Goal: Task Accomplishment & Management: Complete application form

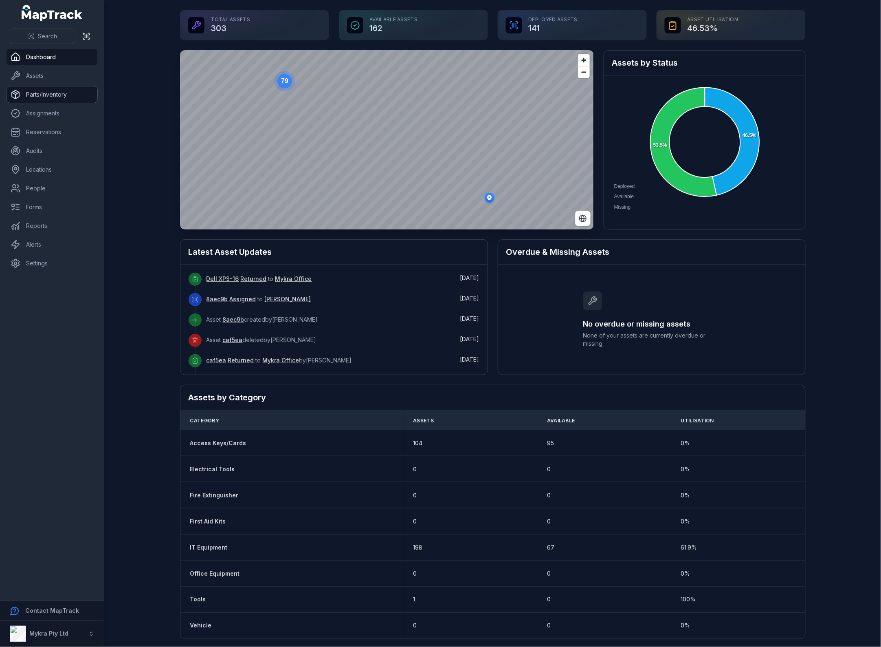
click at [44, 94] on link "Parts/Inventory" at bounding box center [52, 94] width 91 height 16
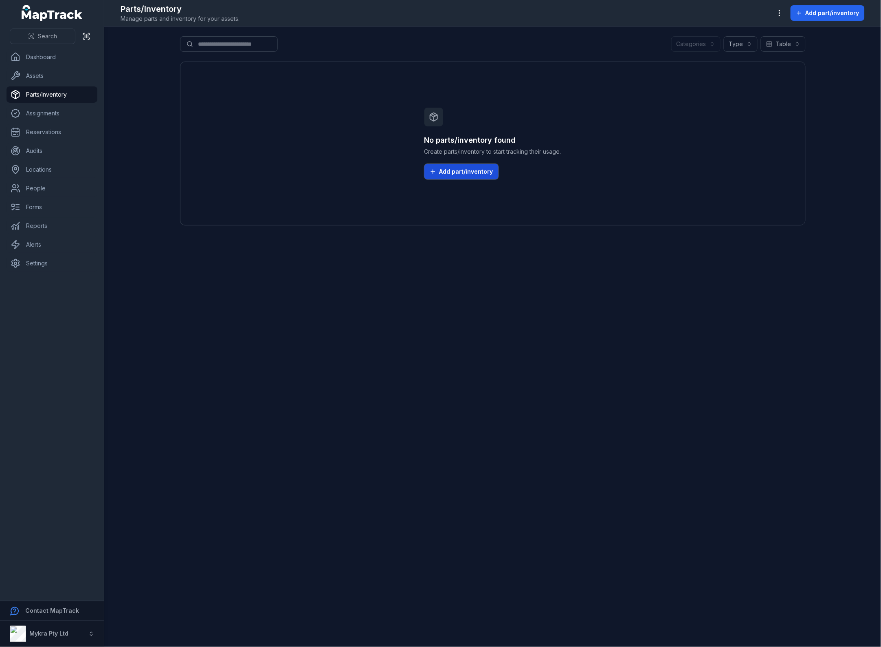
click at [465, 176] on span "Add part/inventory" at bounding box center [467, 171] width 54 height 8
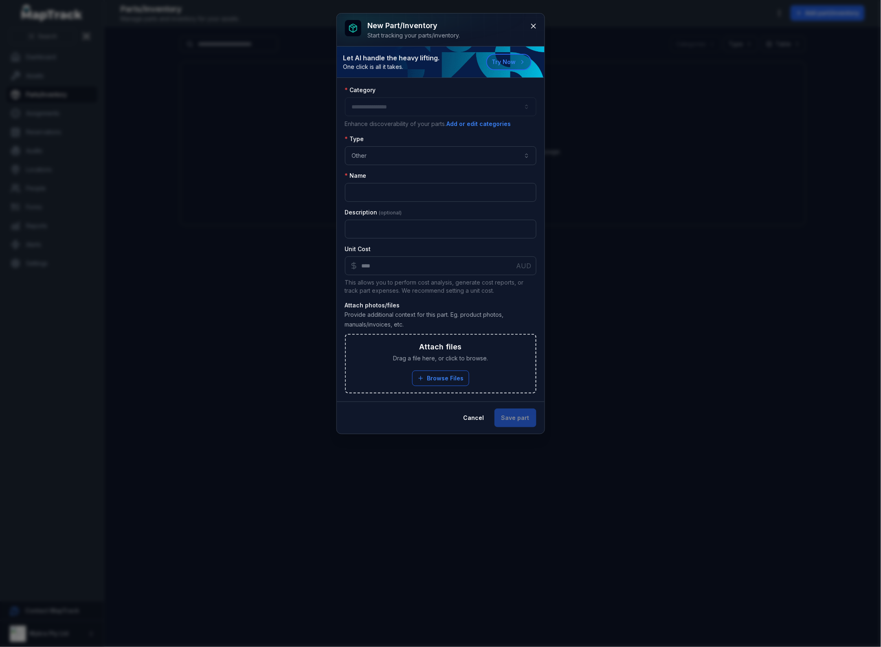
click at [449, 111] on div at bounding box center [441, 106] width 192 height 19
click at [404, 218] on div "Description" at bounding box center [441, 223] width 192 height 30
click at [386, 184] on input ":rr:-form-item-label" at bounding box center [441, 192] width 192 height 19
click at [498, 154] on button "Other *****" at bounding box center [441, 155] width 192 height 19
click at [408, 198] on div "Reusable" at bounding box center [446, 194] width 178 height 15
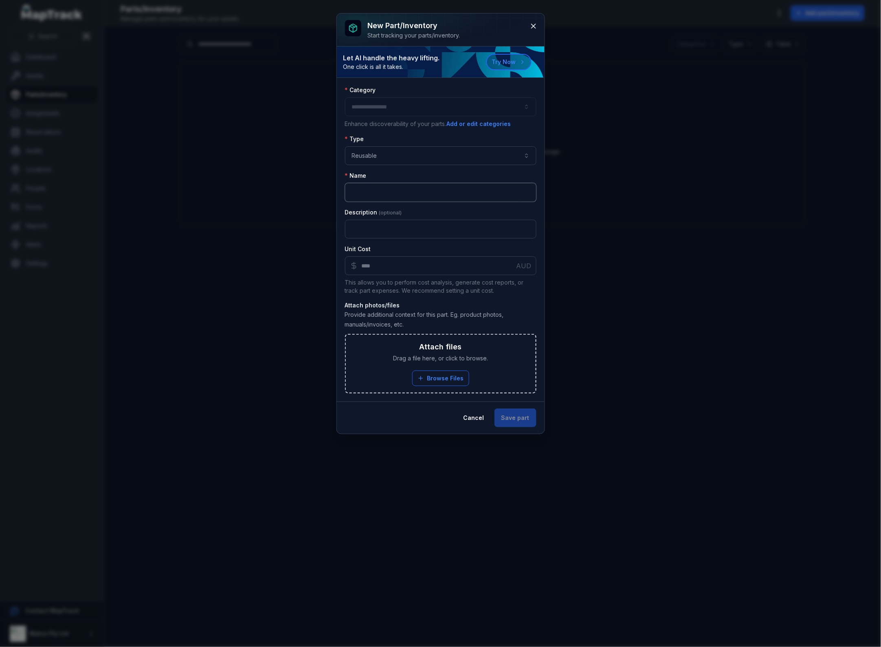
click at [384, 197] on input ":rr:-form-item-label" at bounding box center [441, 192] width 192 height 19
click at [502, 157] on button "Reusable ********" at bounding box center [441, 155] width 192 height 19
click at [724, 372] on div "New part/inventory Start tracking your parts/inventory. Let AI handle the heavy…" at bounding box center [440, 323] width 881 height 647
click at [479, 424] on button "Cancel" at bounding box center [474, 417] width 35 height 19
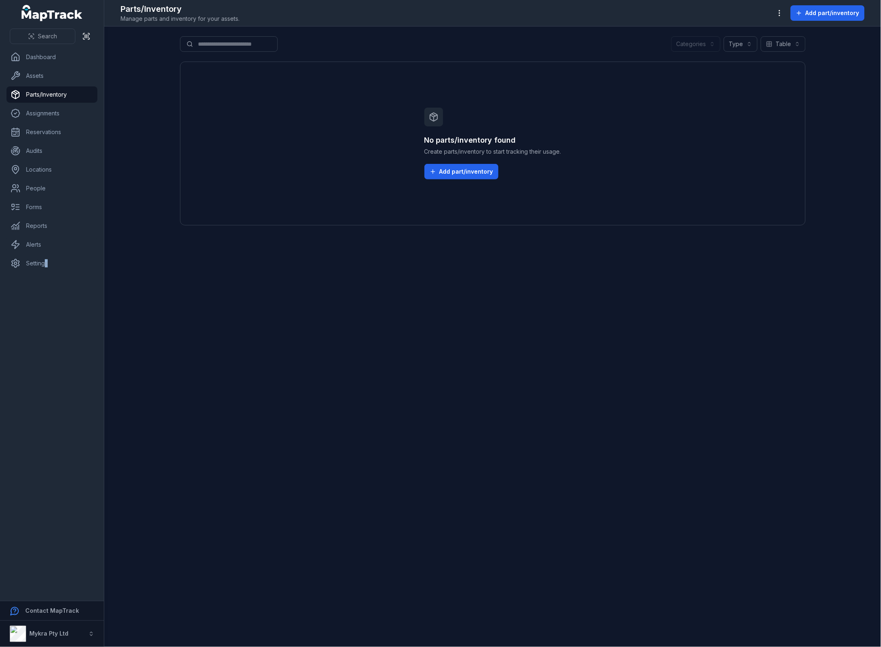
drag, startPoint x: 46, startPoint y: 390, endPoint x: 35, endPoint y: 359, distance: 32.3
click at [46, 390] on nav "Dashboard Assets Parts/Inventory Assignments Reservations Audits Locations Peop…" at bounding box center [52, 325] width 104 height 552
click at [43, 190] on link "People" at bounding box center [52, 188] width 91 height 16
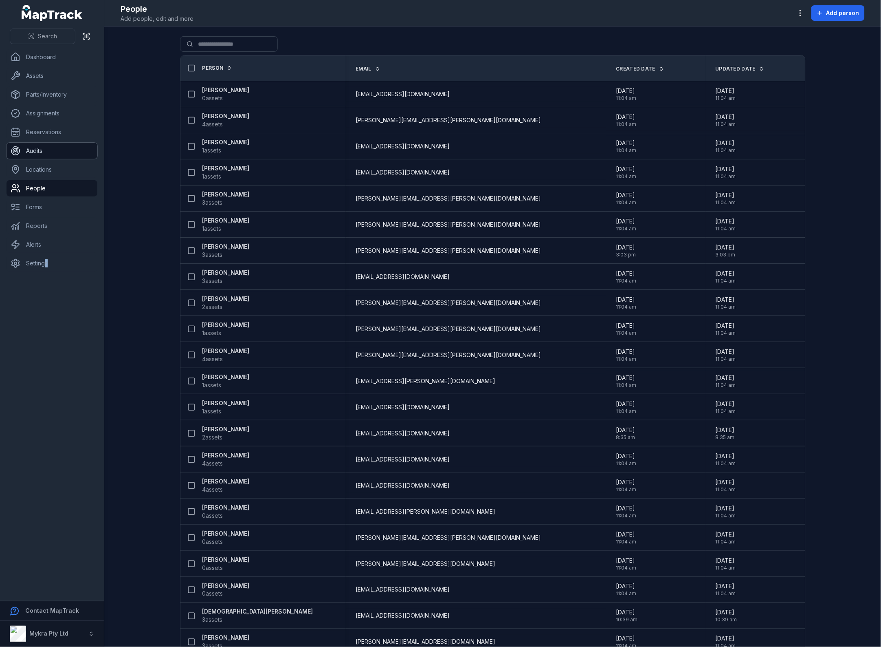
click at [24, 156] on link "Audits" at bounding box center [52, 151] width 91 height 16
click at [53, 131] on link "Reservations" at bounding box center [52, 132] width 91 height 16
click at [54, 113] on link "Assignments" at bounding box center [52, 113] width 91 height 16
click at [55, 88] on link "Parts/Inventory" at bounding box center [52, 94] width 91 height 16
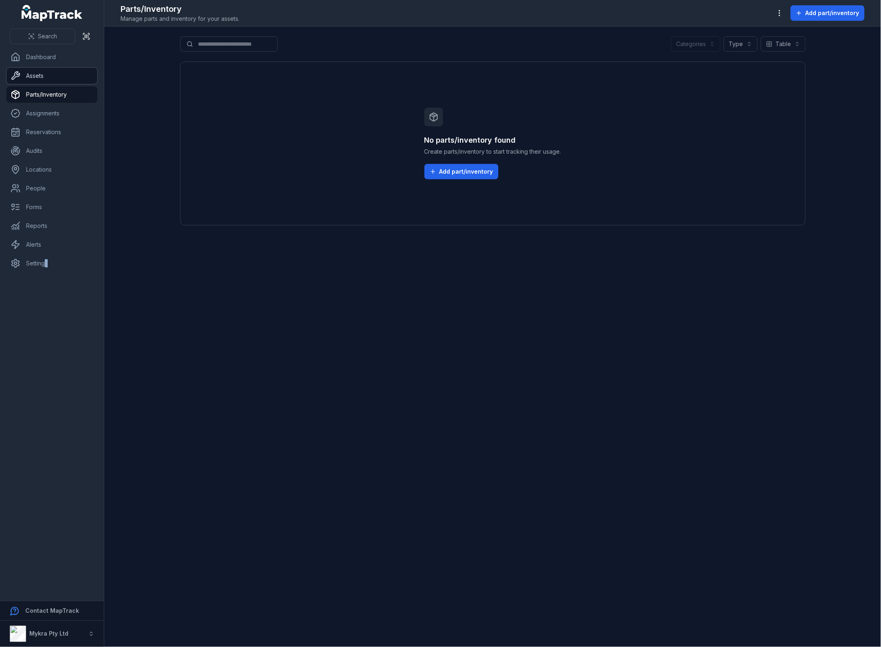
click at [50, 74] on link "Assets" at bounding box center [52, 76] width 91 height 16
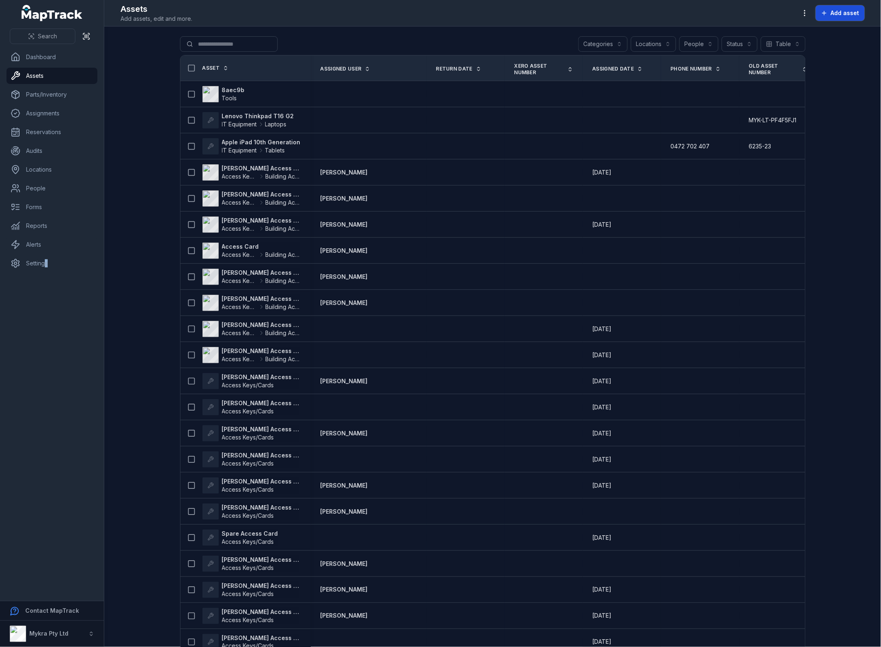
click at [843, 18] on button "Add asset" at bounding box center [840, 12] width 49 height 15
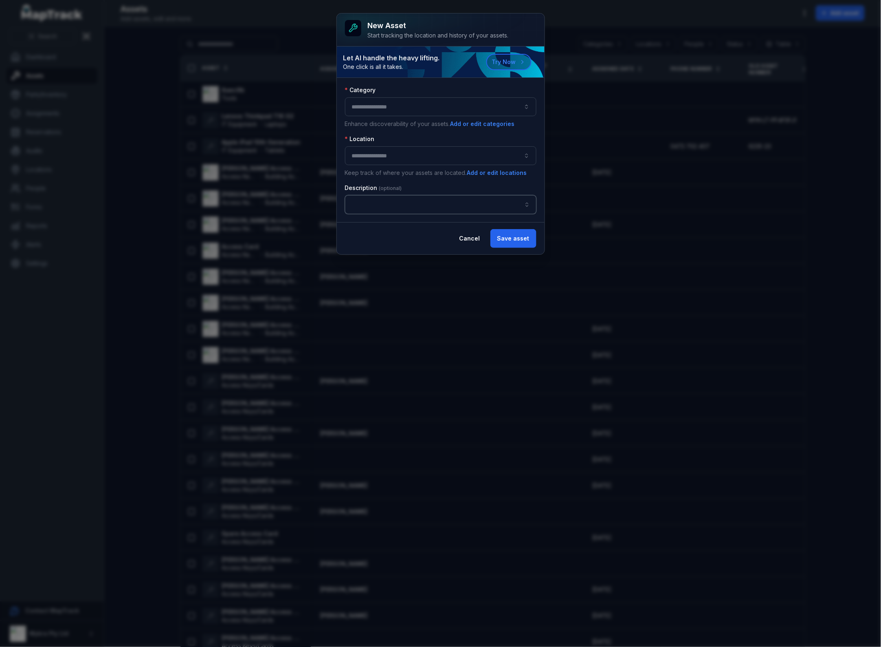
click at [404, 205] on input "asset-add:description-label" at bounding box center [441, 204] width 192 height 19
click at [526, 205] on button "button" at bounding box center [527, 204] width 19 height 19
click at [416, 152] on button "button" at bounding box center [441, 155] width 192 height 19
click at [376, 198] on span "Mykra Office" at bounding box center [368, 195] width 35 height 8
type input "**********"
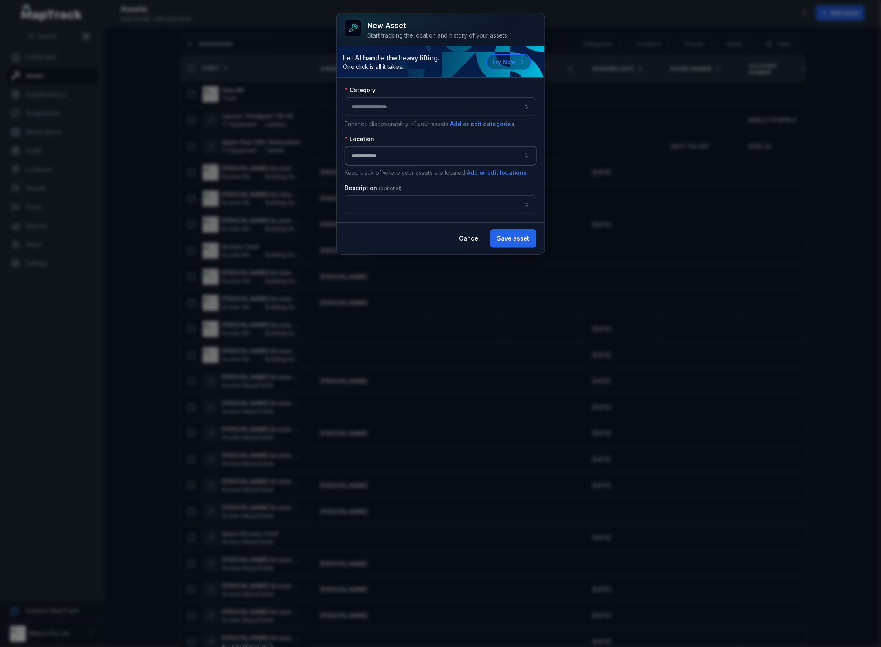
click at [408, 105] on button "button" at bounding box center [441, 106] width 192 height 19
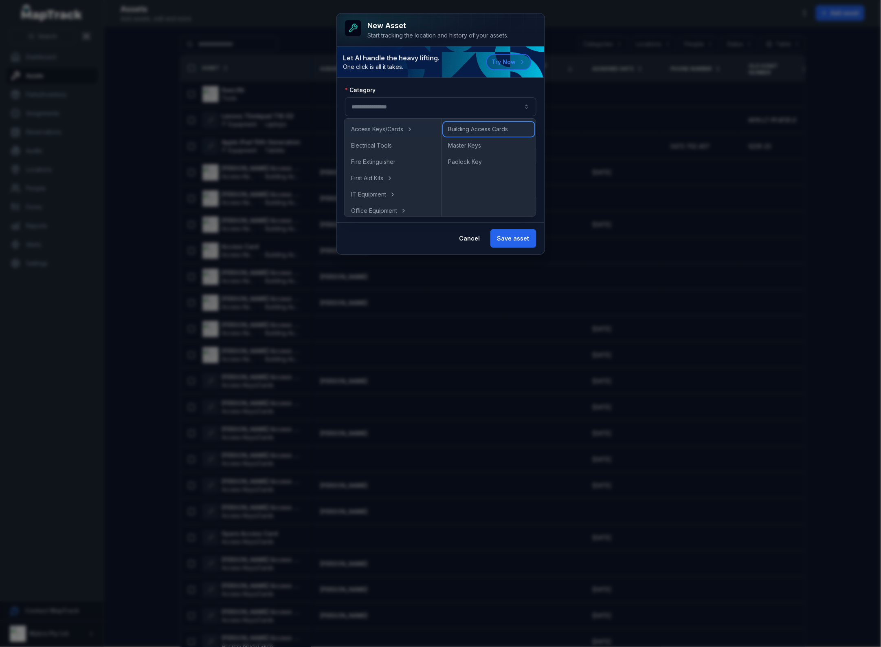
click at [480, 128] on span "Building Access Cards" at bounding box center [478, 129] width 60 height 8
type input "**********"
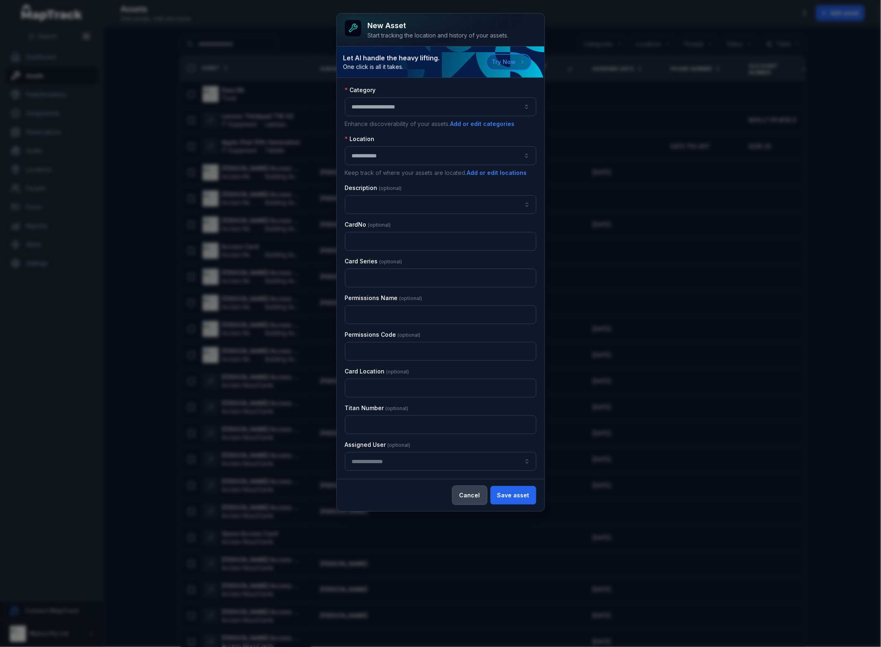
click at [481, 498] on button "Cancel" at bounding box center [470, 495] width 35 height 19
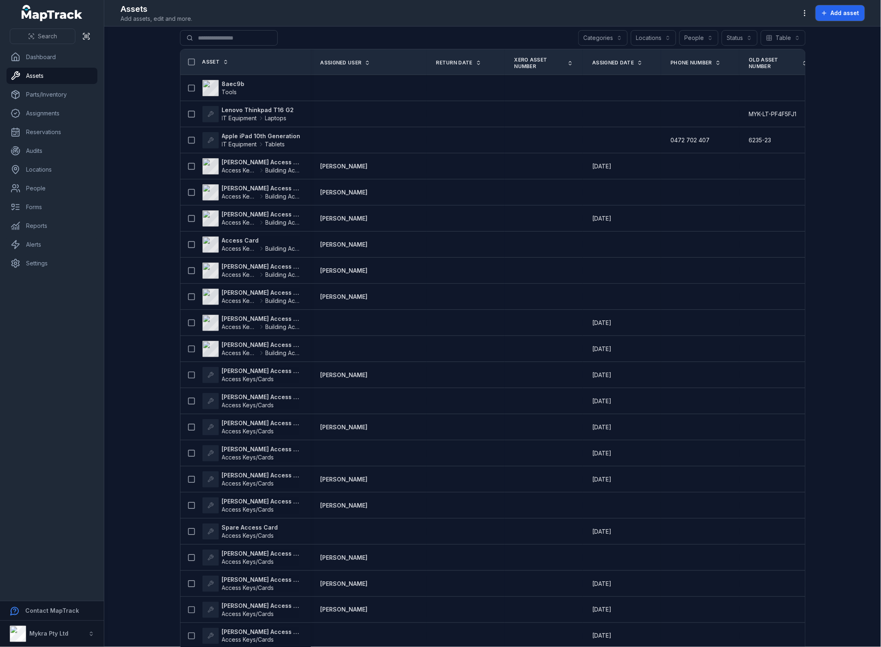
scroll to position [9, 0]
